Goal: Information Seeking & Learning: Learn about a topic

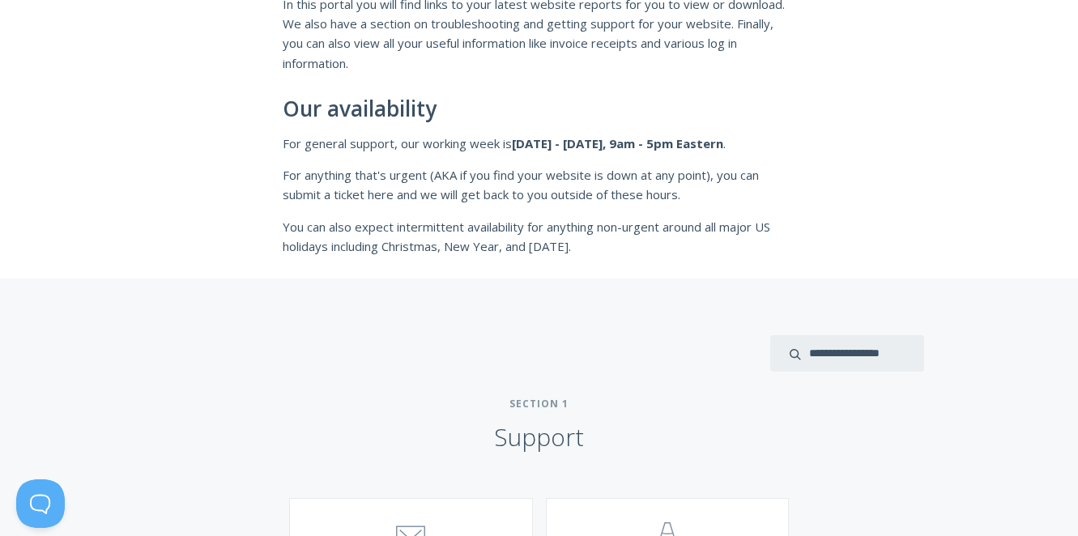
scroll to position [405, 0]
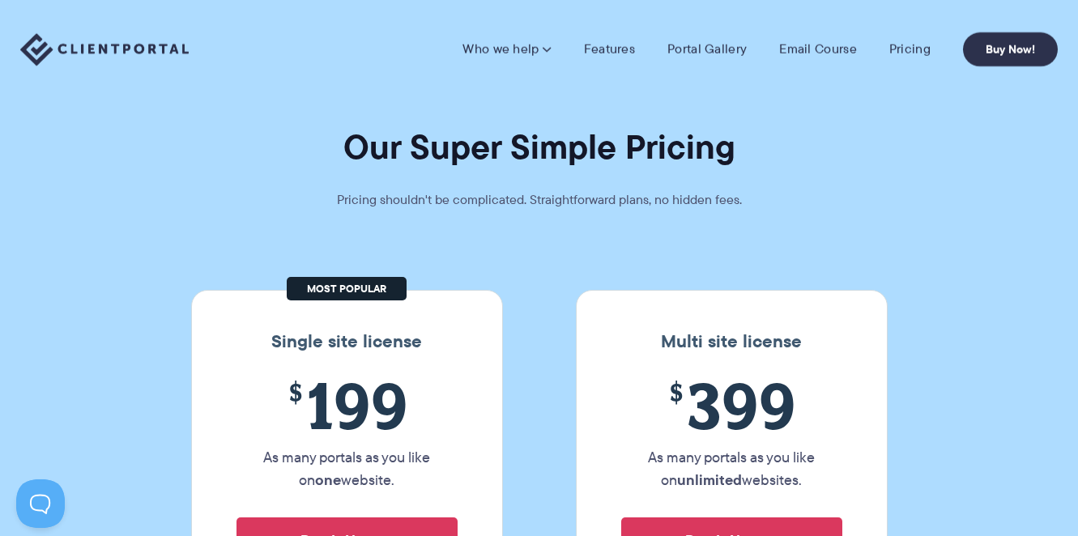
click at [115, 45] on img at bounding box center [104, 49] width 169 height 33
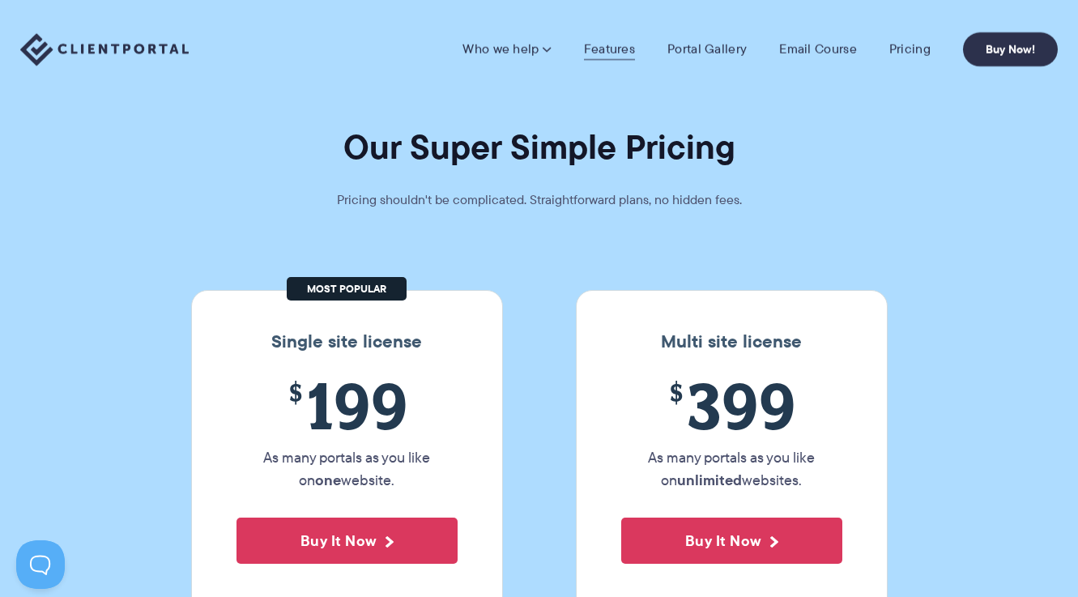
click at [626, 49] on link "Features" at bounding box center [609, 49] width 51 height 16
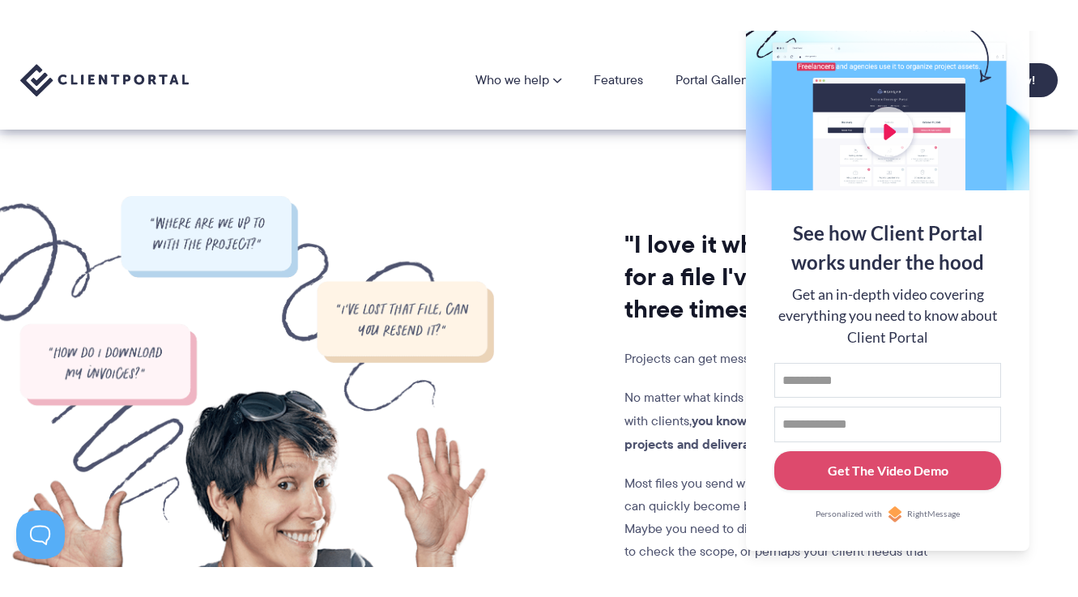
scroll to position [1215, 0]
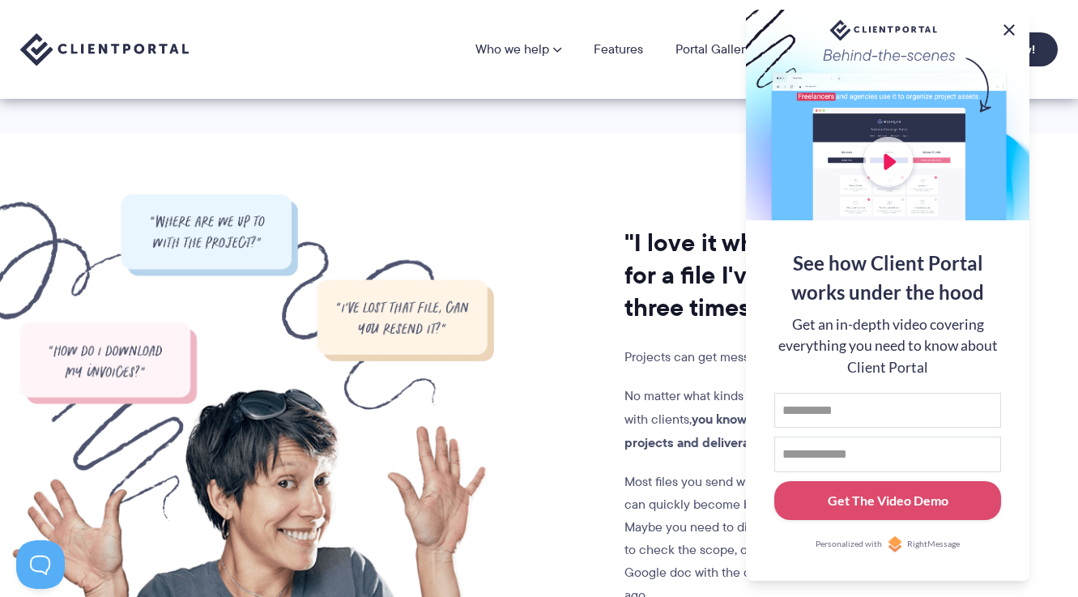
click at [1018, 26] on button at bounding box center [1009, 29] width 19 height 19
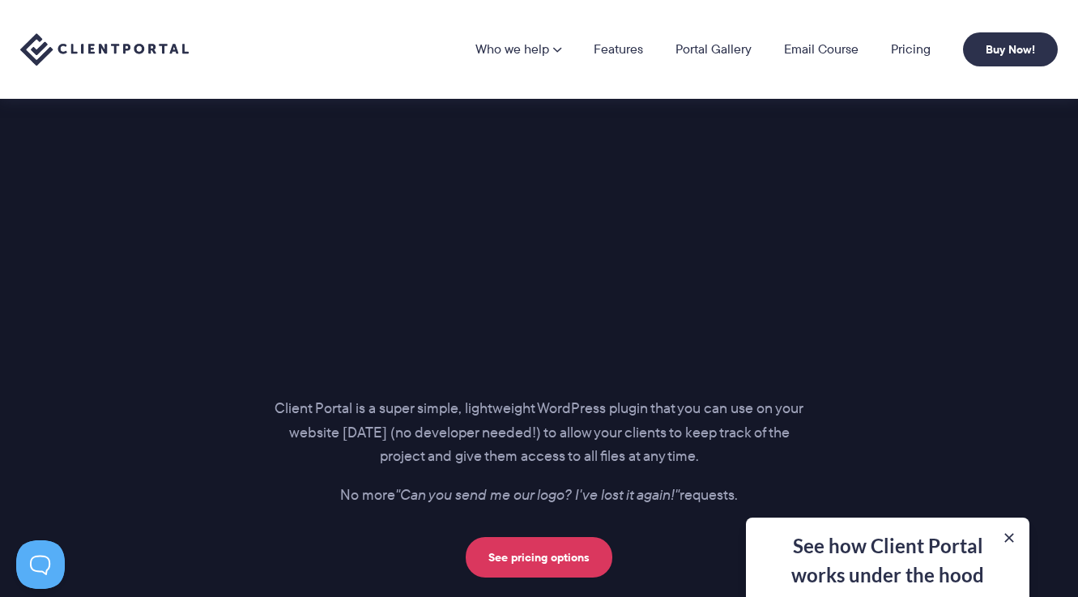
scroll to position [2107, 0]
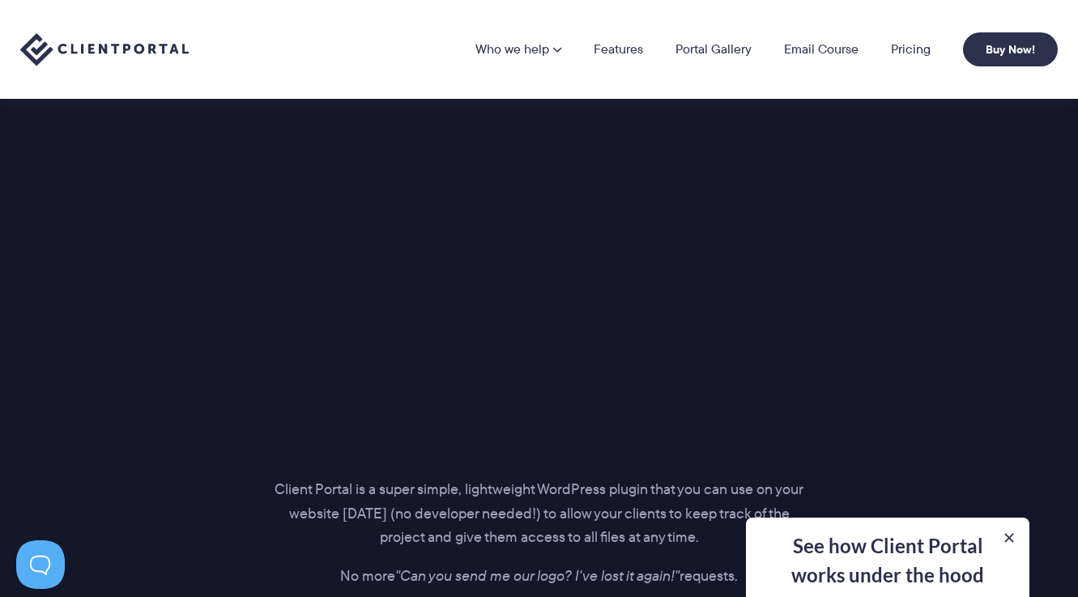
click at [881, 536] on div "See how Client Portal works under the hood Get an in-depth video covering every…" at bounding box center [888, 557] width 284 height 79
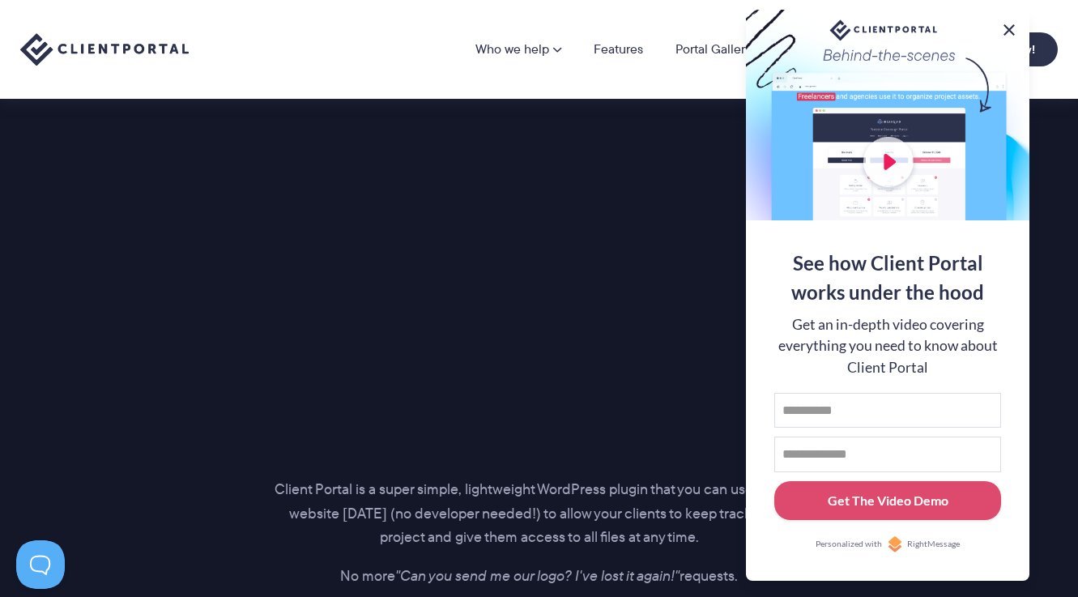
click at [1008, 27] on button at bounding box center [1009, 29] width 19 height 19
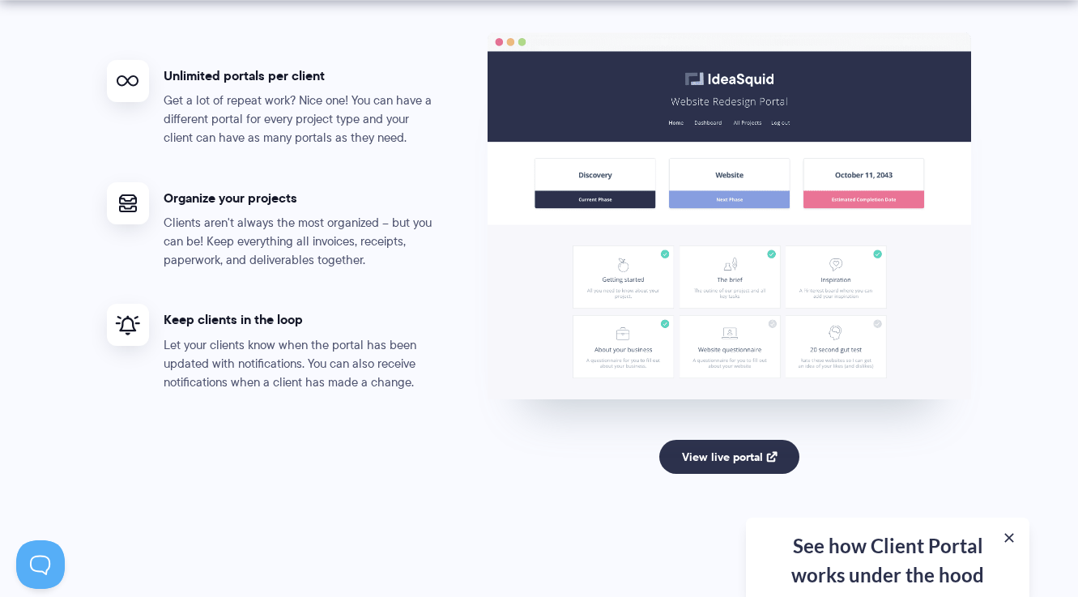
scroll to position [3160, 0]
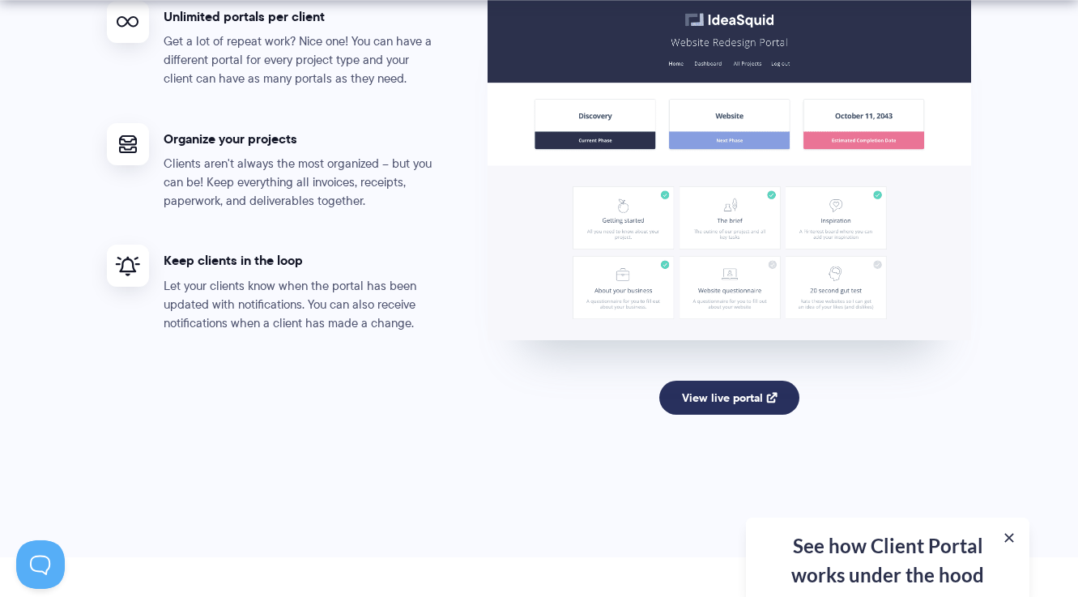
click at [751, 391] on link "View live portal" at bounding box center [730, 398] width 140 height 34
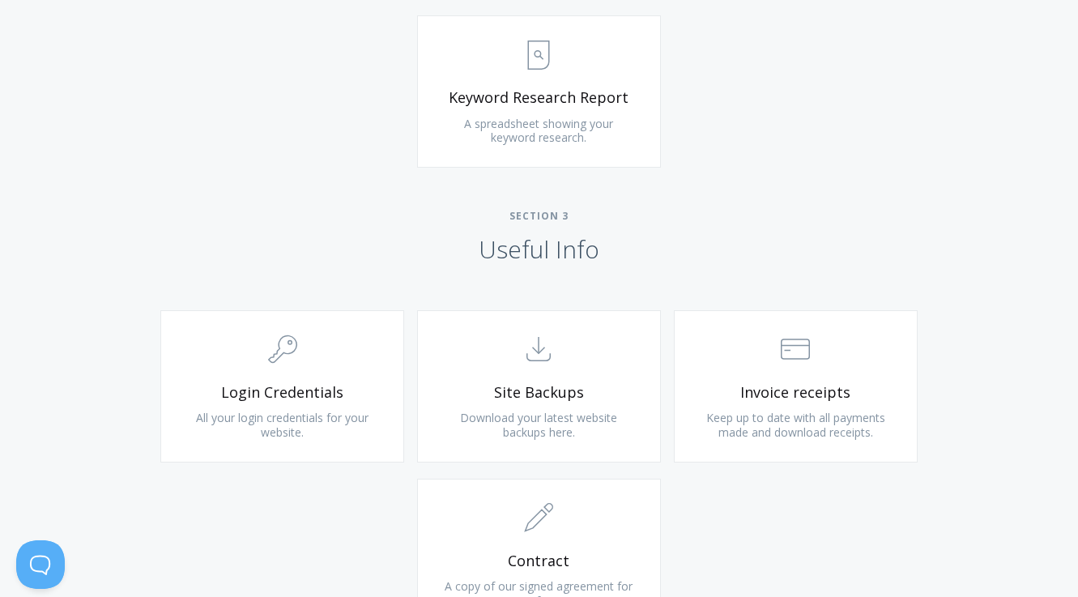
scroll to position [1377, 0]
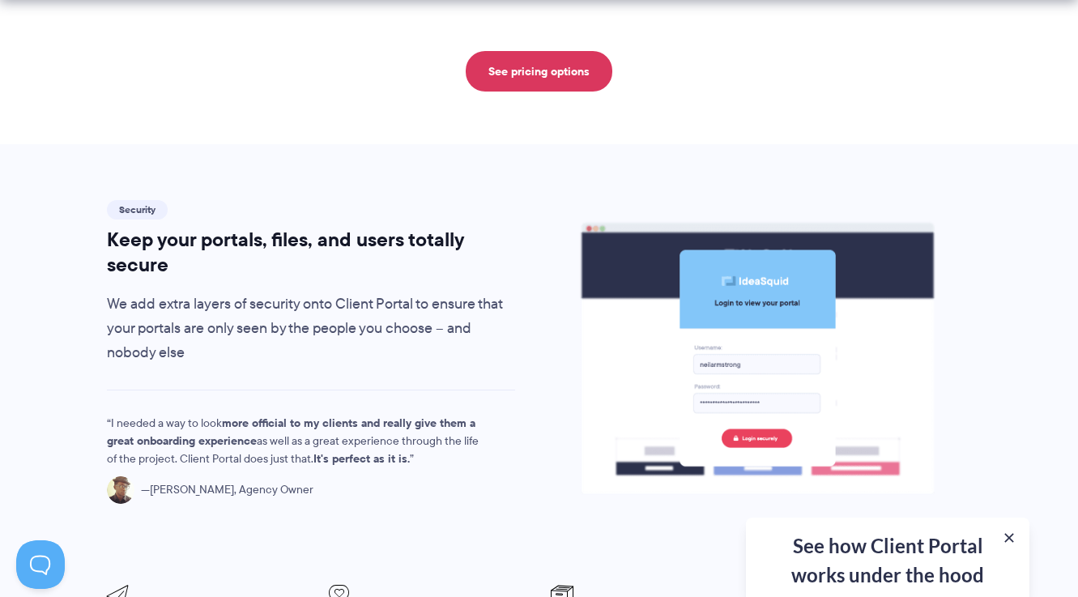
scroll to position [2593, 0]
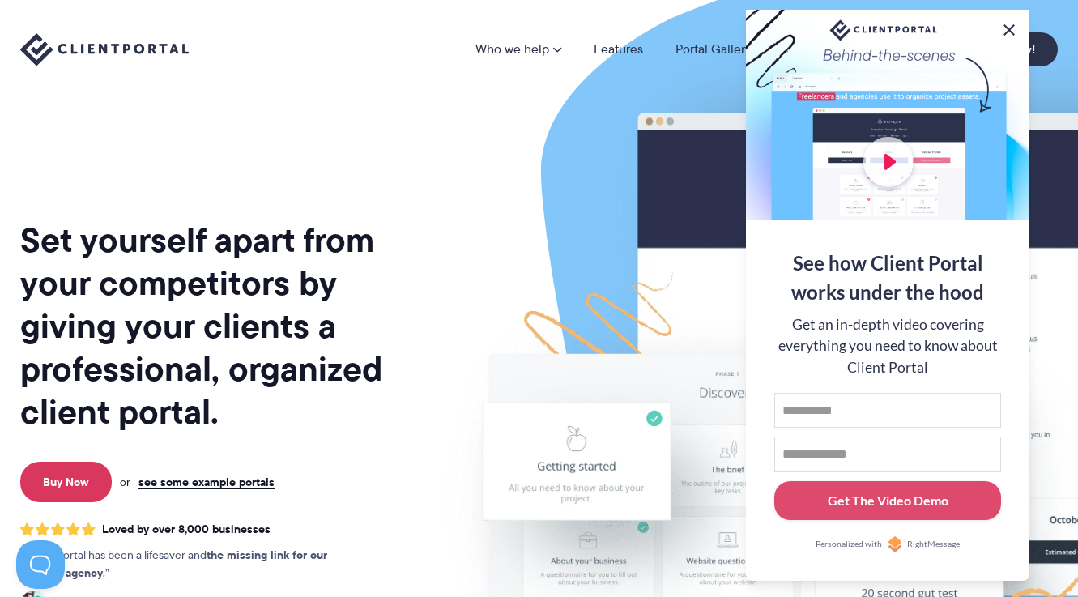
click at [1008, 23] on button at bounding box center [1009, 29] width 19 height 19
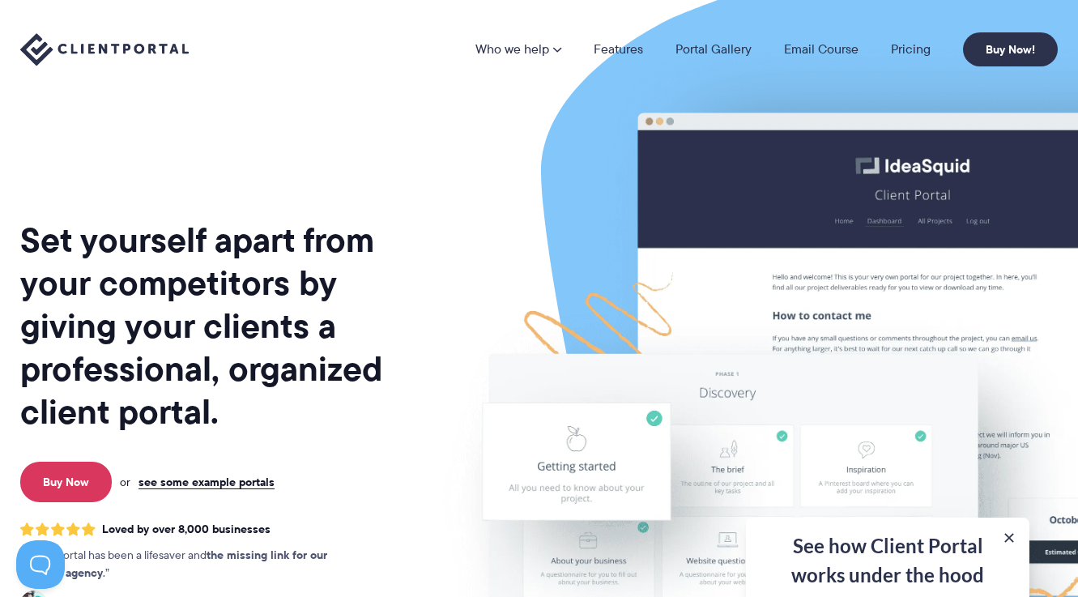
click at [905, 39] on nav "Who we help Who we help View pricing Agencies See how Client Portal can help gi…" at bounding box center [767, 49] width 583 height 34
click at [904, 49] on link "Pricing" at bounding box center [911, 49] width 40 height 13
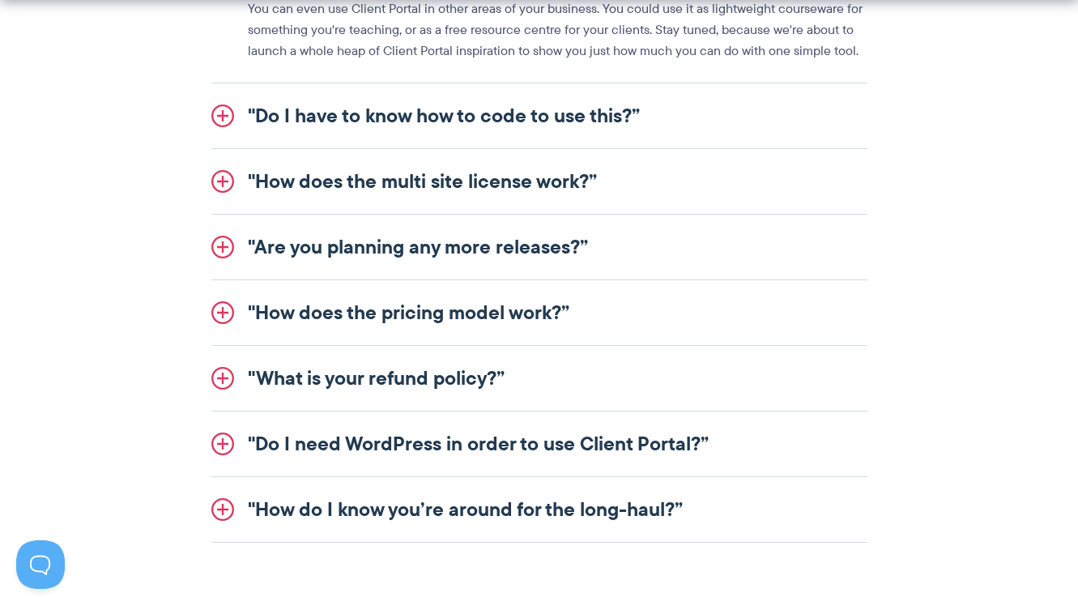
scroll to position [2107, 0]
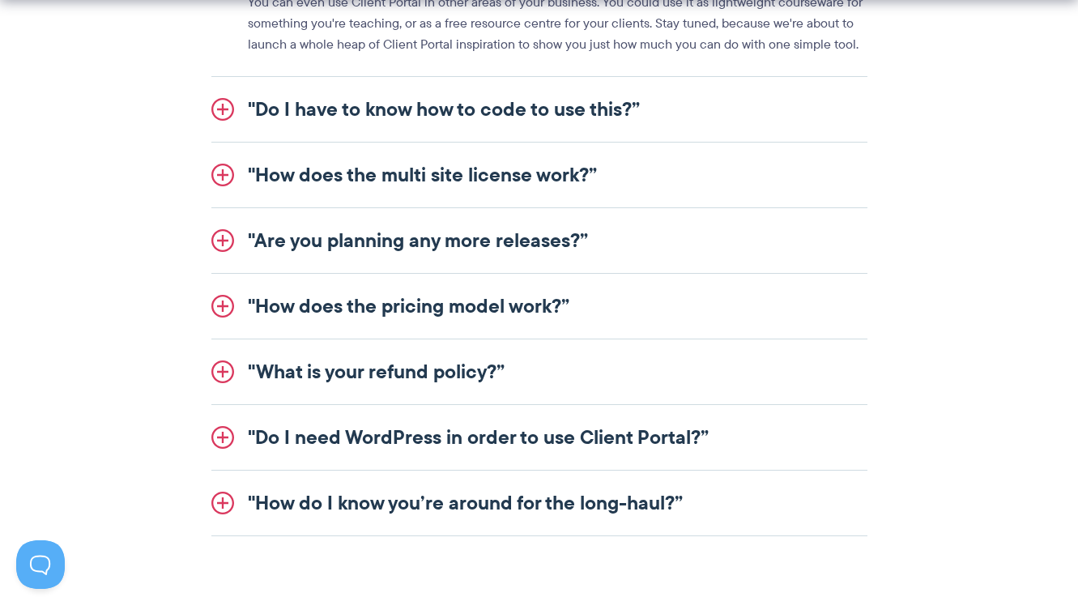
click at [552, 175] on link ""How does the multi site license work?”" at bounding box center [539, 175] width 656 height 65
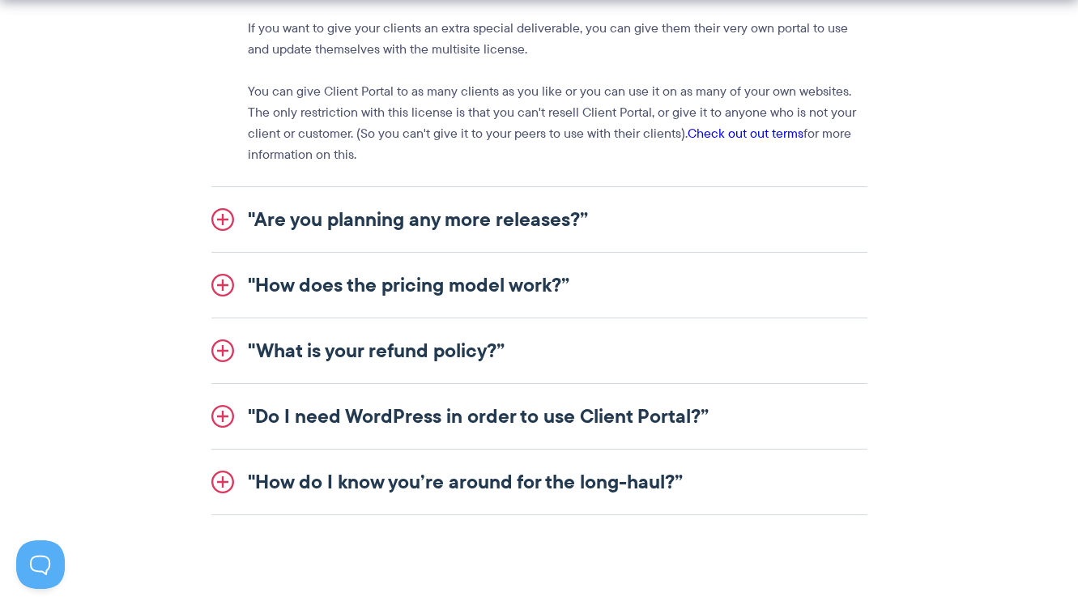
click at [460, 350] on link ""What is your refund policy?”" at bounding box center [539, 350] width 656 height 65
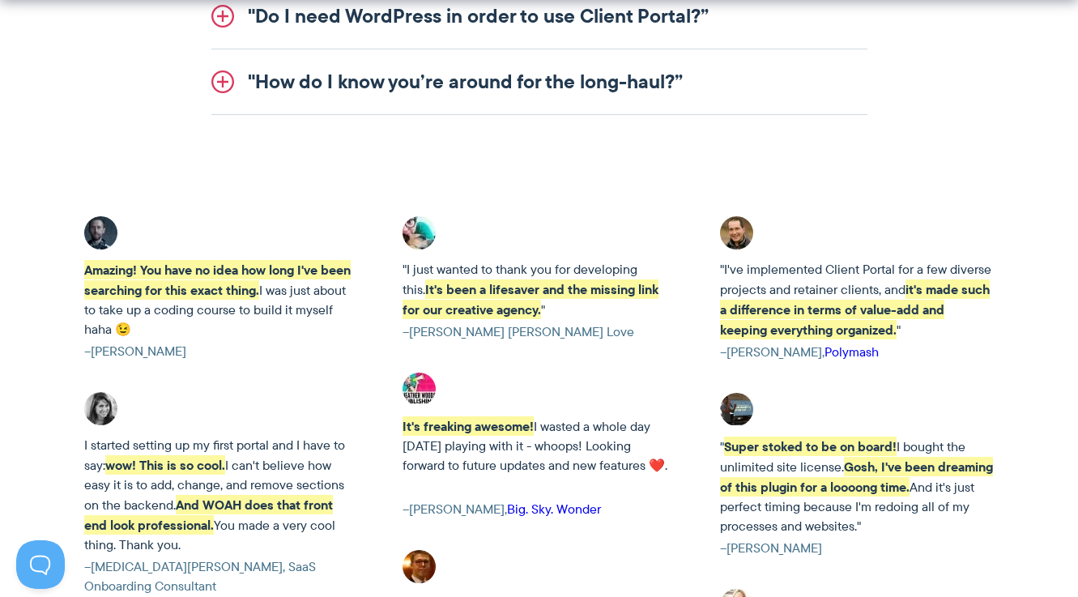
scroll to position [2431, 0]
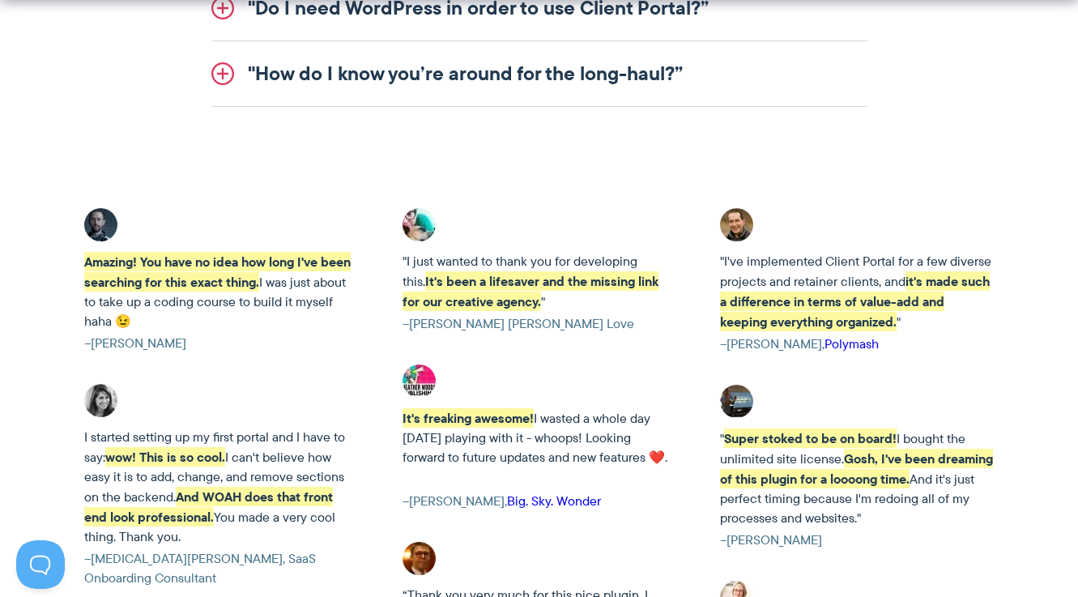
click at [579, 79] on link ""How do I know you’re around for the long-haul?”" at bounding box center [539, 73] width 656 height 65
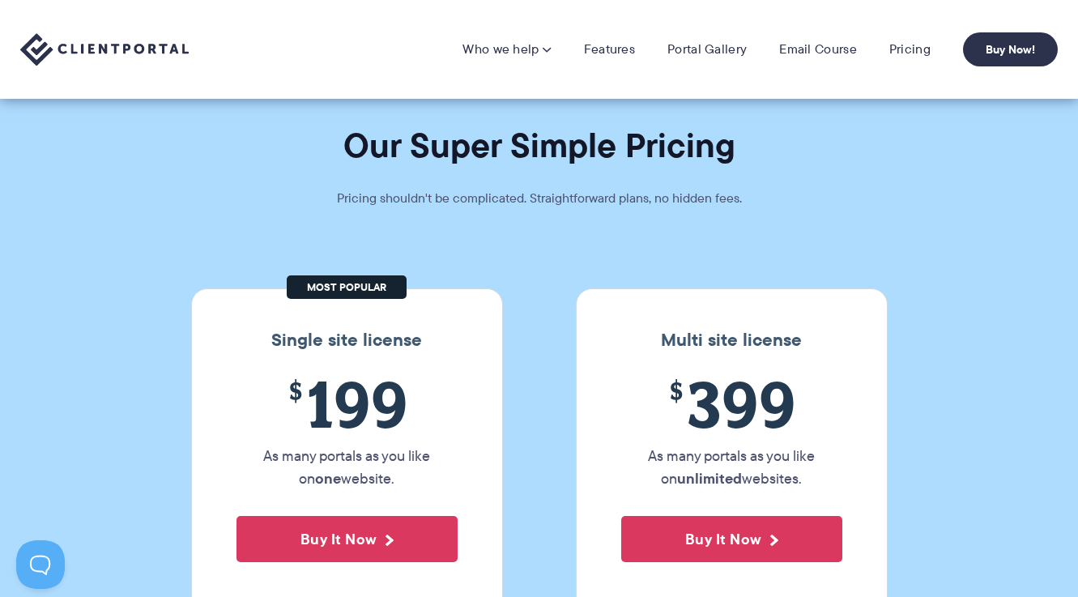
scroll to position [0, 0]
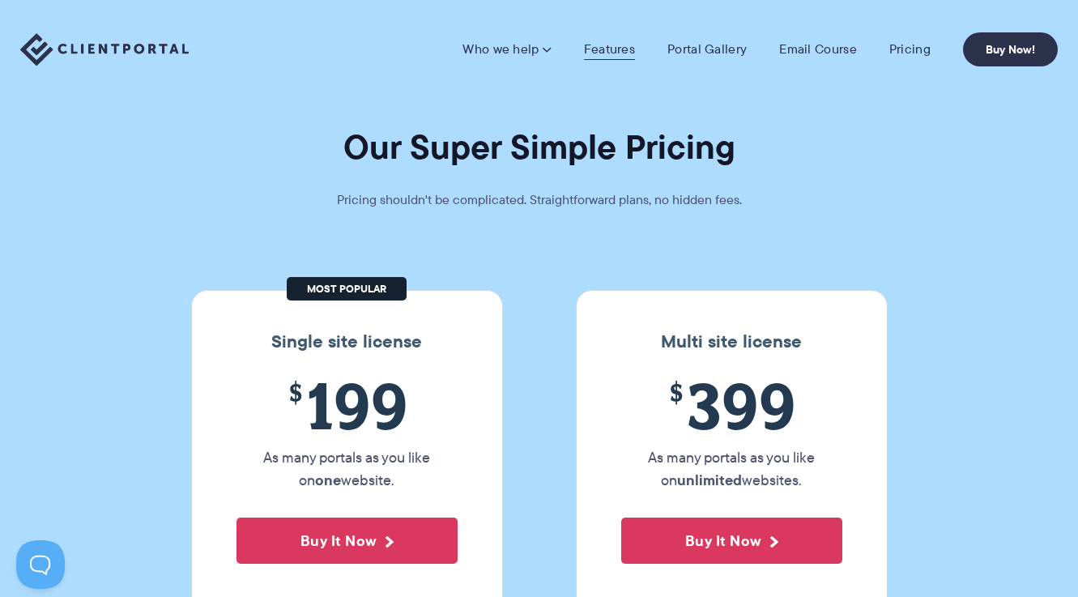
click at [615, 45] on link "Features" at bounding box center [609, 49] width 51 height 16
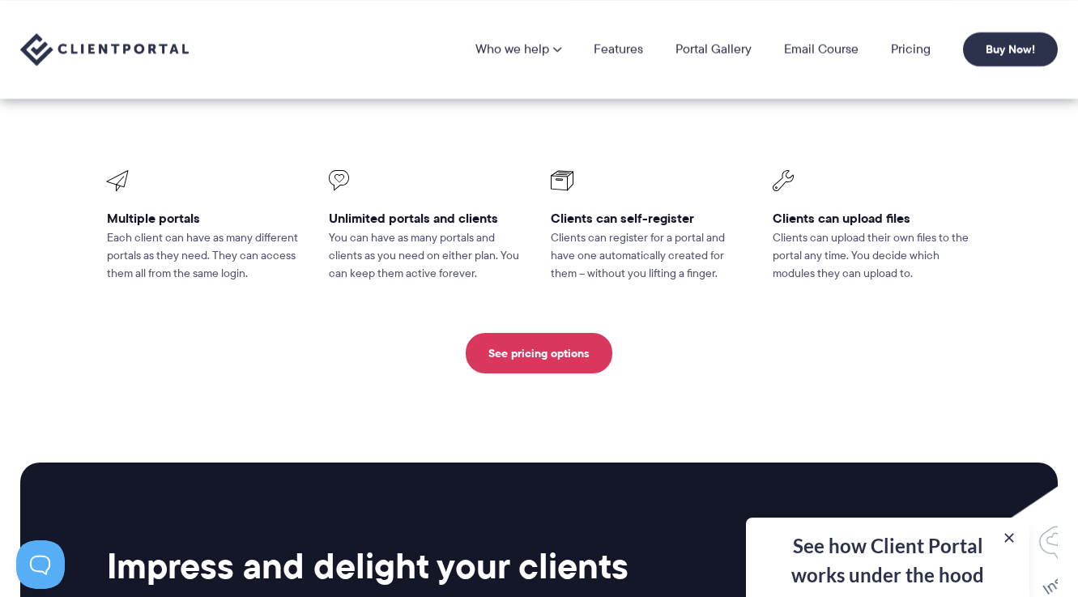
scroll to position [3646, 0]
